Goal: Task Accomplishment & Management: Manage account settings

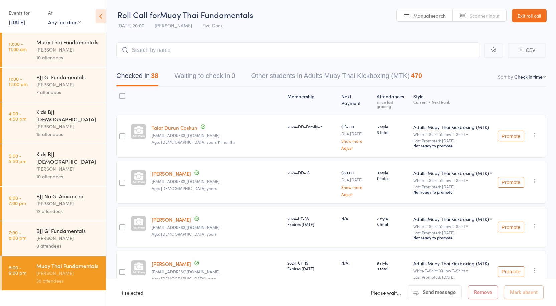
click at [80, 37] on div "Muay Thai Fundamentals [PERSON_NAME] 10 attendees" at bounding box center [70, 50] width 69 height 34
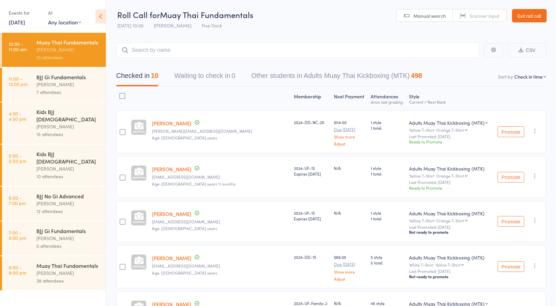
click at [124, 131] on div at bounding box center [123, 132] width 6 height 6
click at [121, 130] on input "checkbox" at bounding box center [121, 130] width 0 height 0
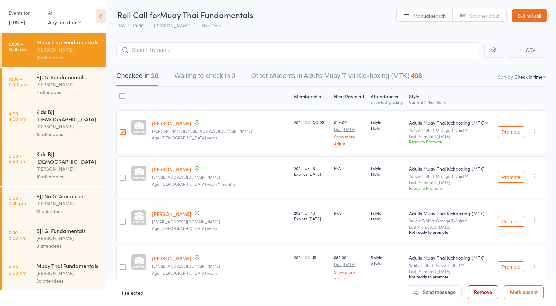
click at [123, 174] on div at bounding box center [123, 177] width 6 height 6
click at [121, 175] on input "checkbox" at bounding box center [121, 175] width 0 height 0
click at [123, 220] on div at bounding box center [123, 221] width 6 height 6
click at [121, 219] on input "checkbox" at bounding box center [121, 219] width 0 height 0
click at [476, 290] on button "Remove" at bounding box center [483, 292] width 30 height 14
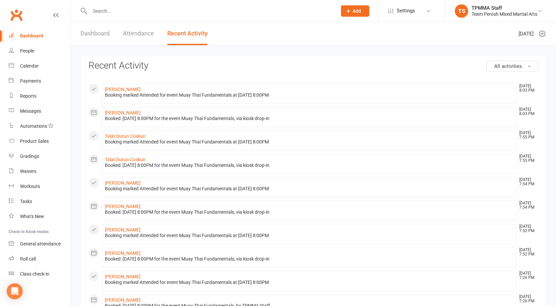
scroll to position [1, 0]
click at [119, 8] on input "text" at bounding box center [210, 10] width 244 height 9
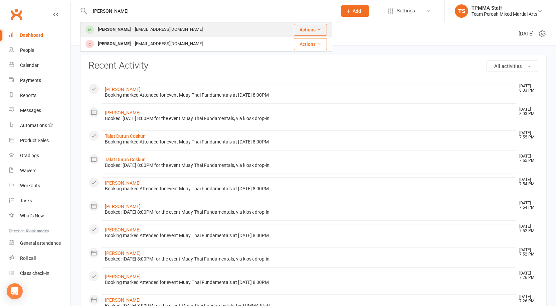
type input "kasey"
click at [149, 31] on div "Kaseym929@gmail.com" at bounding box center [169, 30] width 72 height 10
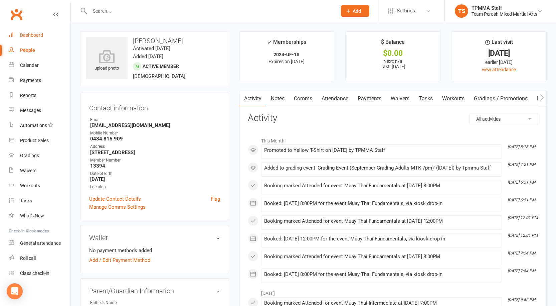
click at [32, 32] on link "Dashboard" at bounding box center [40, 35] width 62 height 15
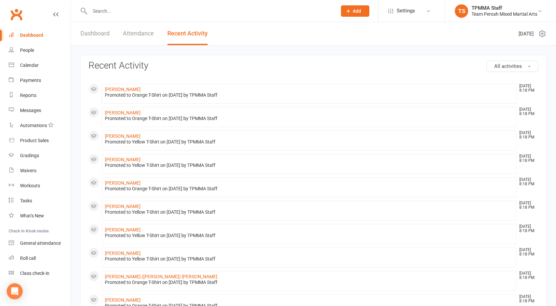
click at [129, 16] on div at bounding box center [206, 11] width 252 height 22
click at [135, 9] on input "text" at bounding box center [210, 10] width 244 height 9
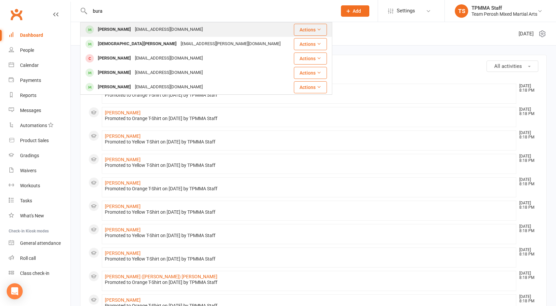
type input "bura"
click at [133, 26] on div "Burakhan Kocaayan" at bounding box center [114, 30] width 37 height 10
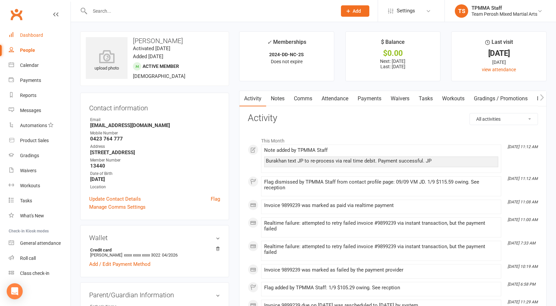
click at [44, 33] on link "Dashboard" at bounding box center [40, 35] width 62 height 15
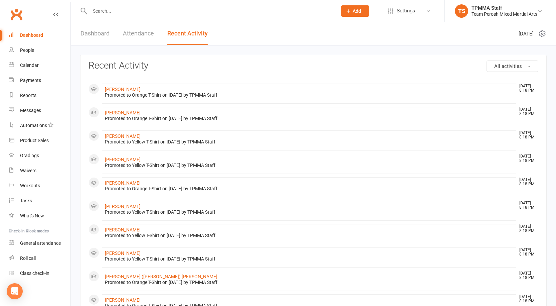
click at [162, 9] on input "text" at bounding box center [210, 10] width 244 height 9
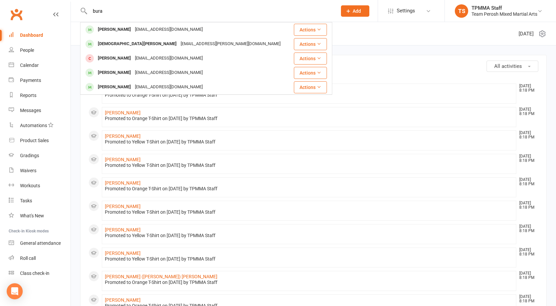
type input "bura"
click at [163, 29] on div "burakhankocaayan@hotmail.com" at bounding box center [169, 30] width 72 height 10
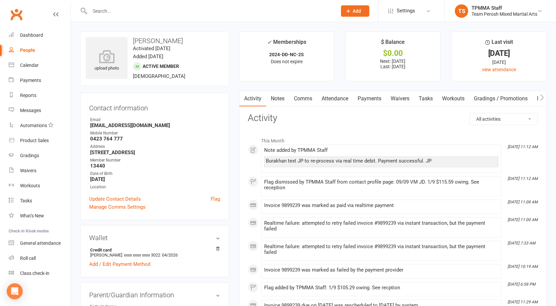
click at [364, 98] on link "Payments" at bounding box center [369, 98] width 33 height 15
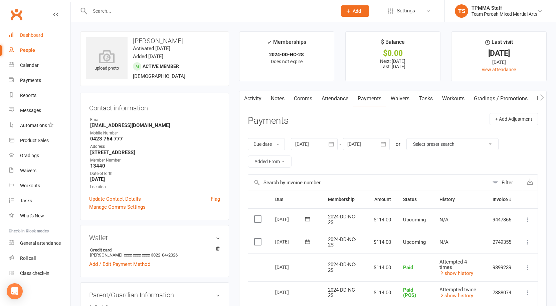
click at [41, 39] on link "Dashboard" at bounding box center [40, 35] width 62 height 15
